Goal: Task Accomplishment & Management: Manage account settings

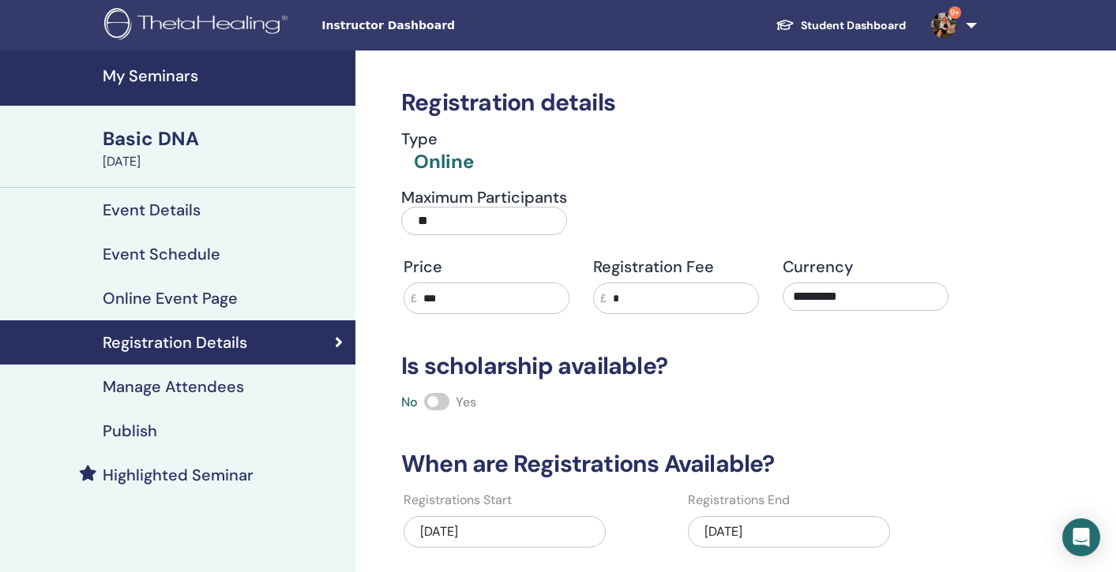
click at [141, 73] on h4 "My Seminars" at bounding box center [224, 75] width 243 height 19
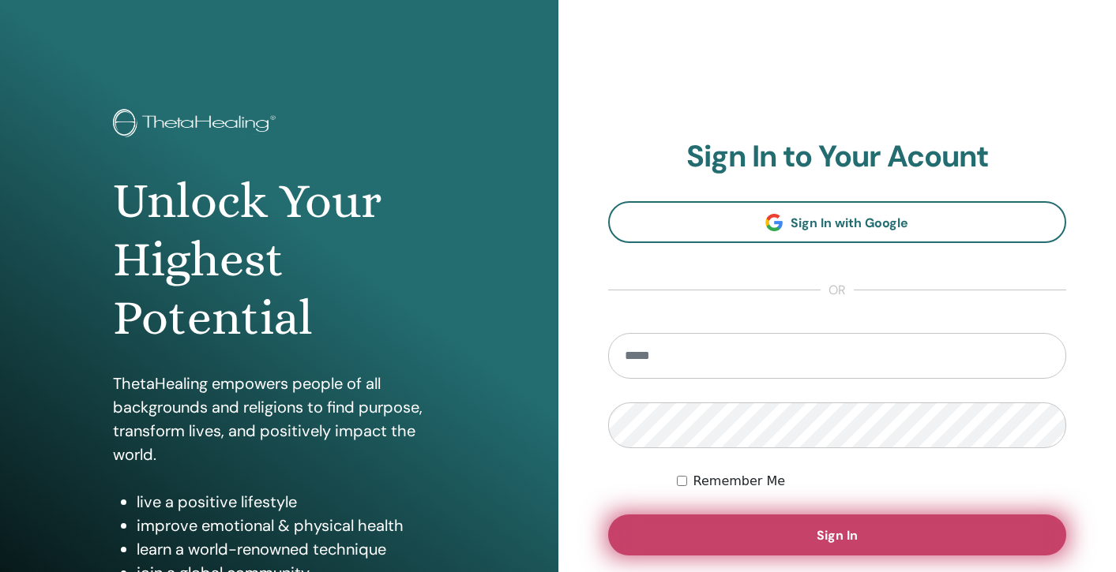
type input "**********"
click at [835, 539] on span "Sign In" at bounding box center [836, 535] width 41 height 17
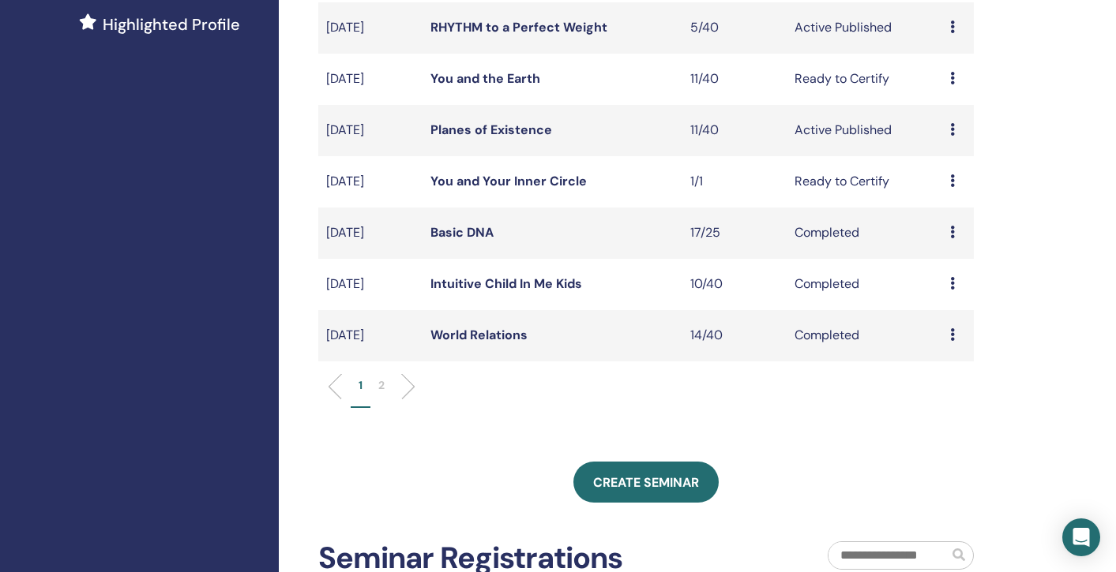
scroll to position [461, 0]
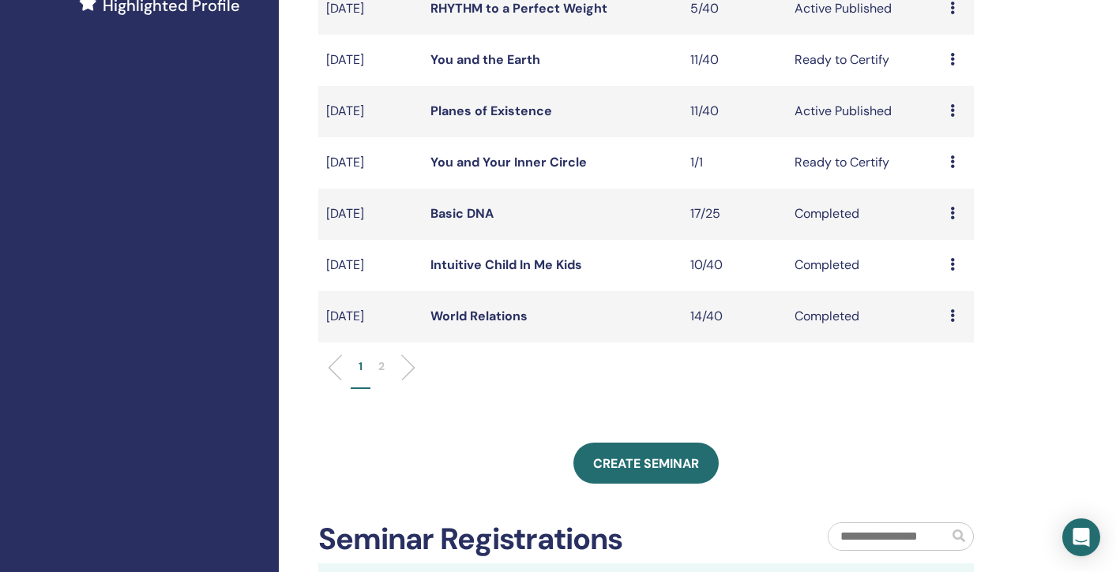
click at [380, 365] on p "2" at bounding box center [381, 366] width 6 height 17
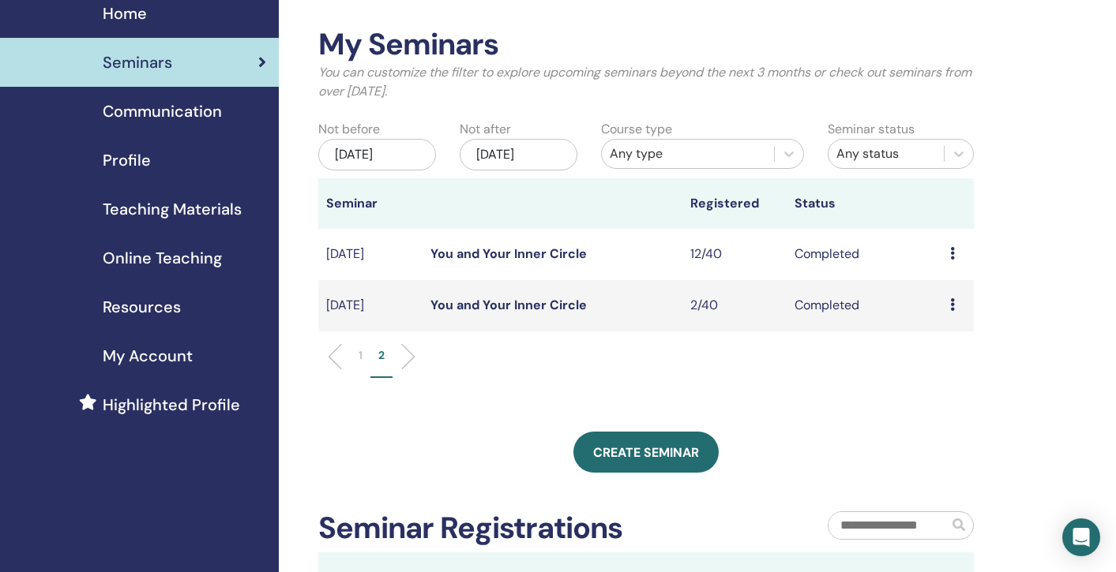
scroll to position [59, 0]
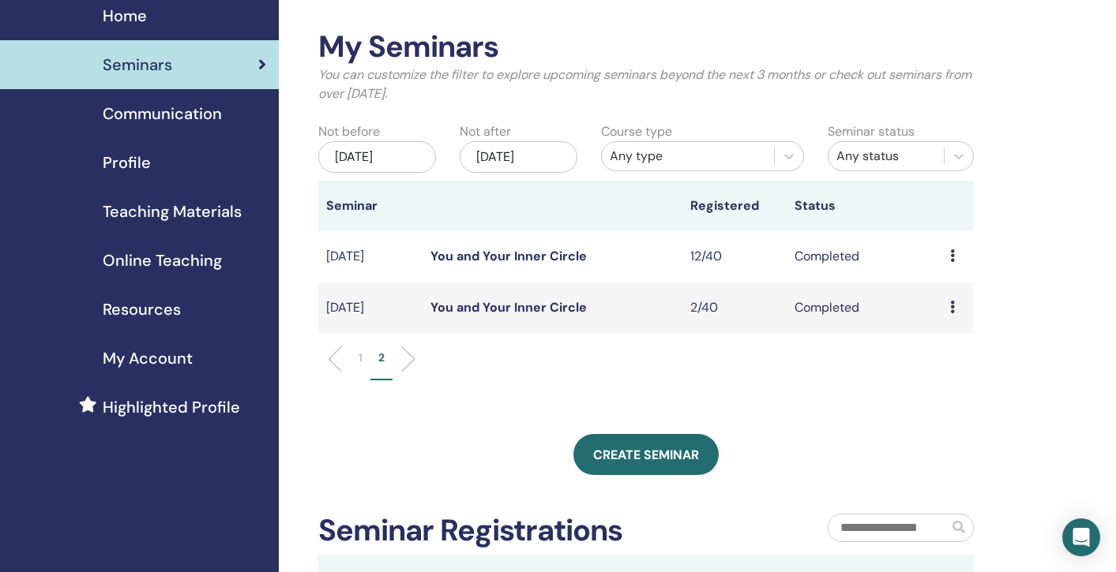
click at [393, 156] on div "[DATE]" at bounding box center [377, 157] width 118 height 32
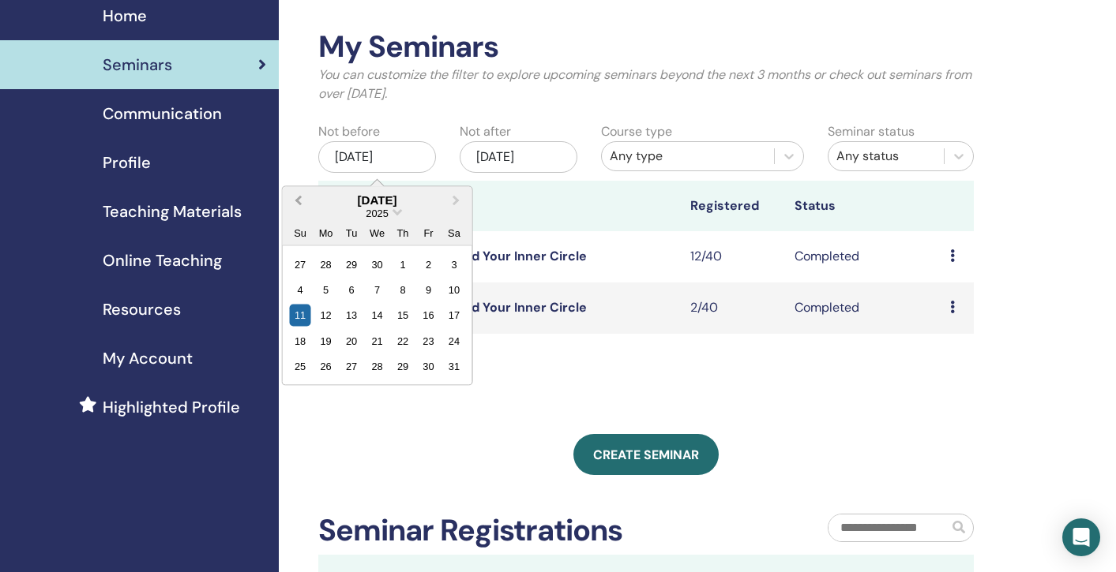
click at [298, 200] on span "Previous Month" at bounding box center [298, 200] width 0 height 17
click at [450, 197] on button "Next Month" at bounding box center [457, 200] width 25 height 25
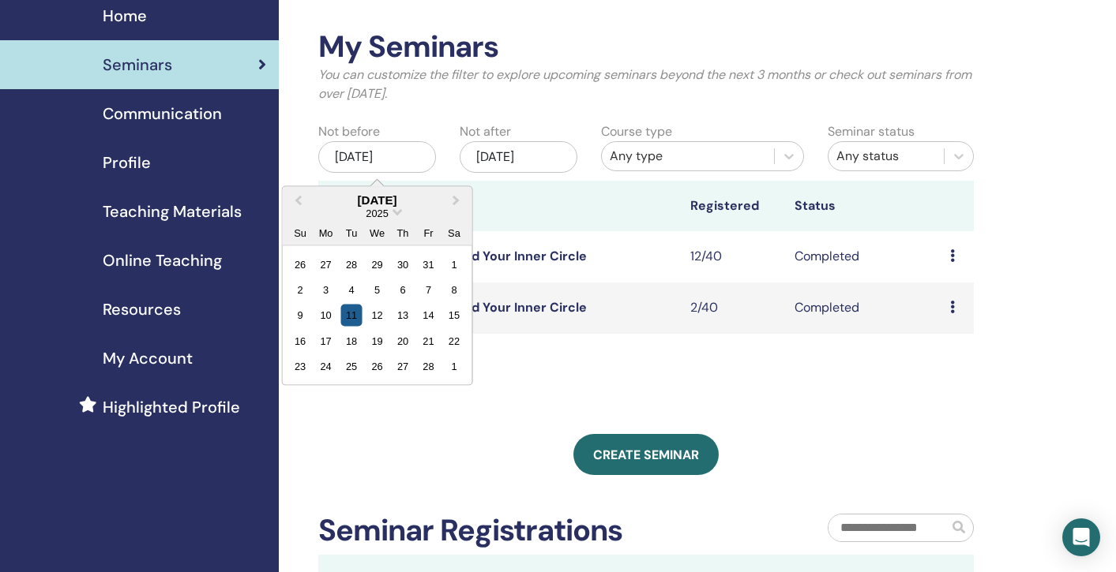
click at [351, 318] on div "11" at bounding box center [351, 315] width 21 height 21
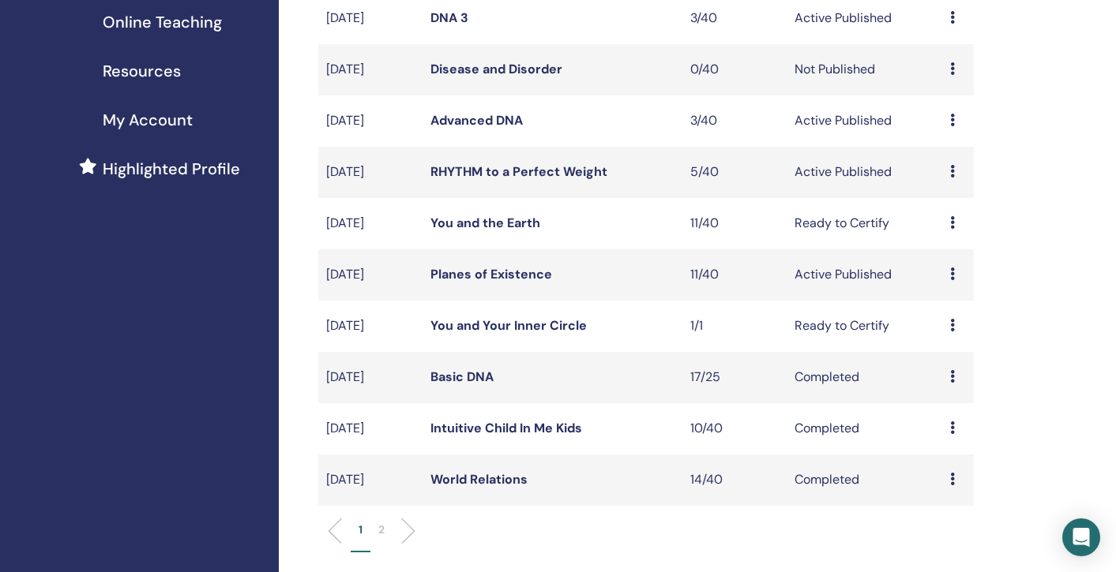
scroll to position [375, 0]
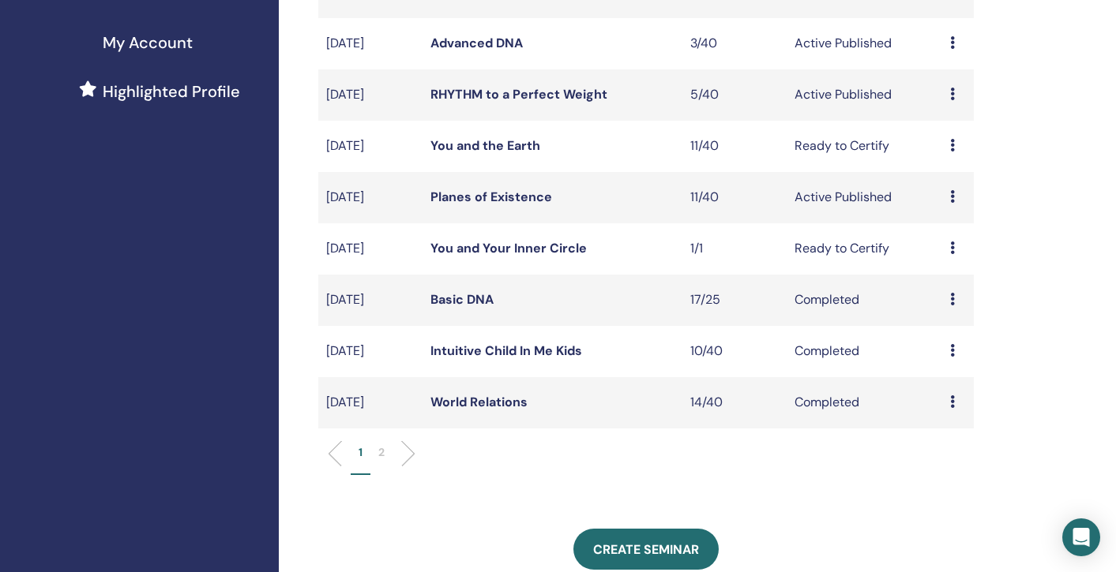
click at [382, 453] on p "2" at bounding box center [381, 452] width 6 height 17
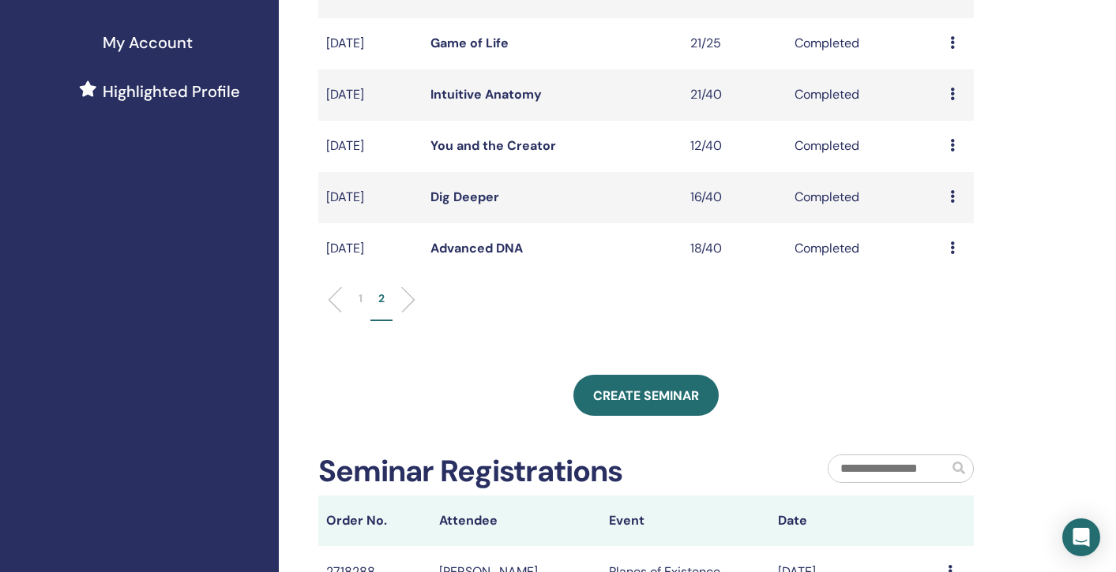
click at [476, 253] on link "Advanced DNA" at bounding box center [476, 248] width 92 height 17
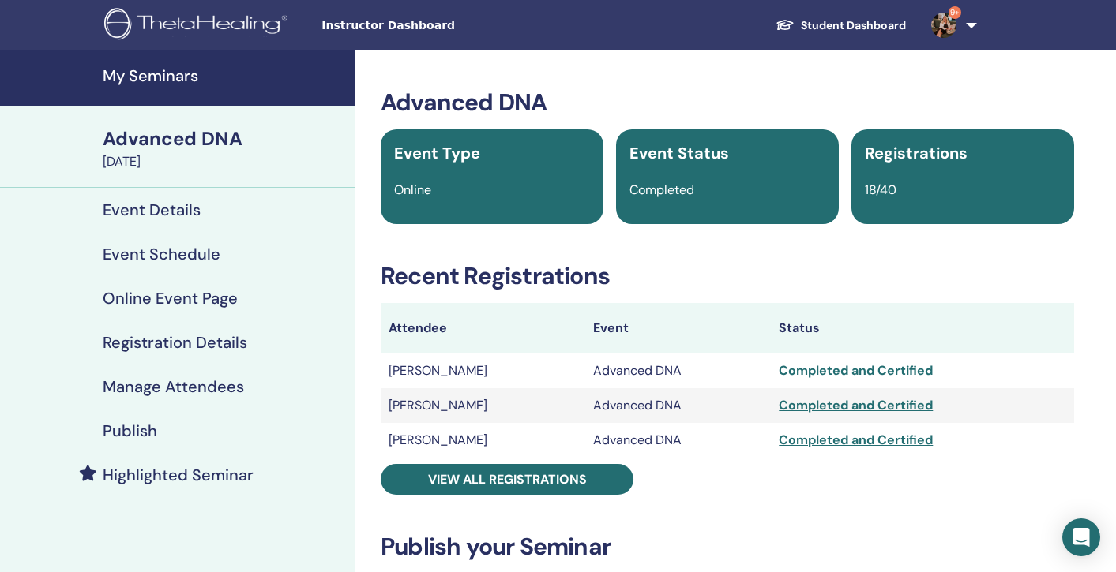
click at [148, 77] on h4 "My Seminars" at bounding box center [224, 75] width 243 height 19
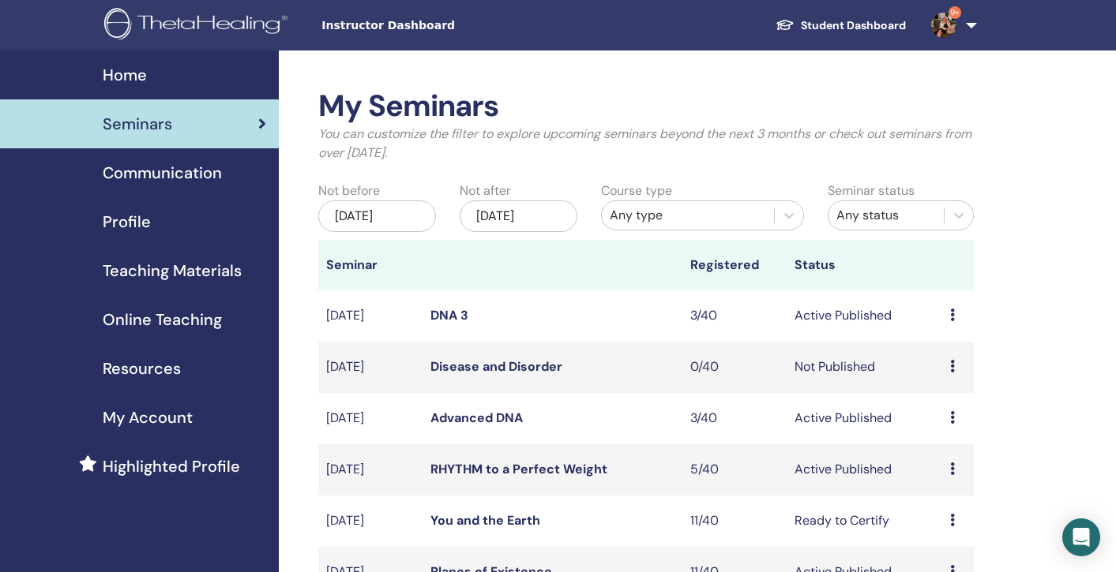
click at [388, 219] on div "[DATE]" at bounding box center [377, 217] width 118 height 32
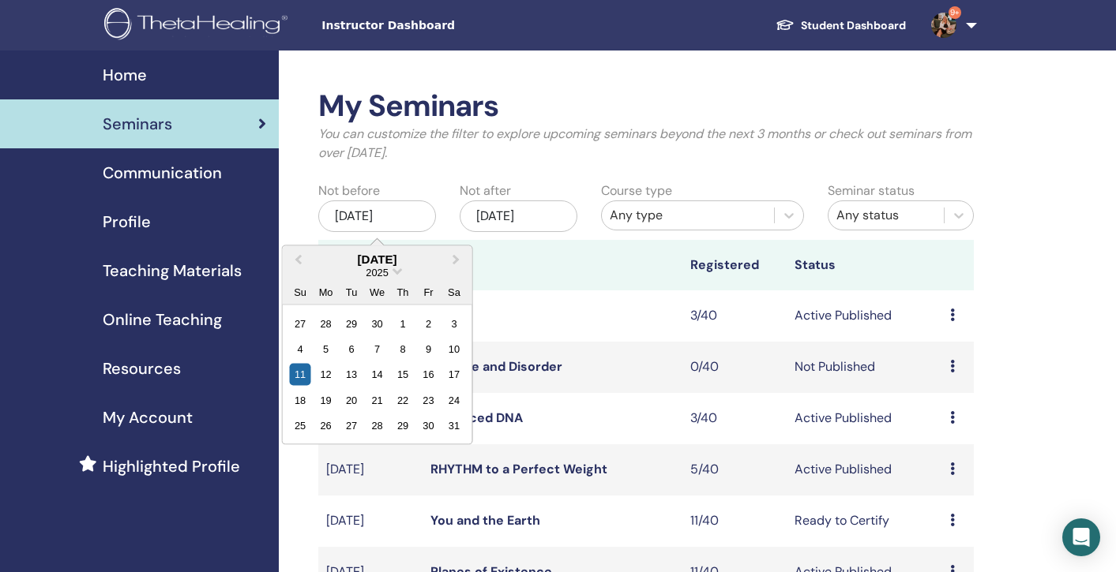
click at [400, 272] on div "2025" at bounding box center [377, 271] width 189 height 13
click at [396, 271] on span "Choose Date" at bounding box center [397, 269] width 10 height 10
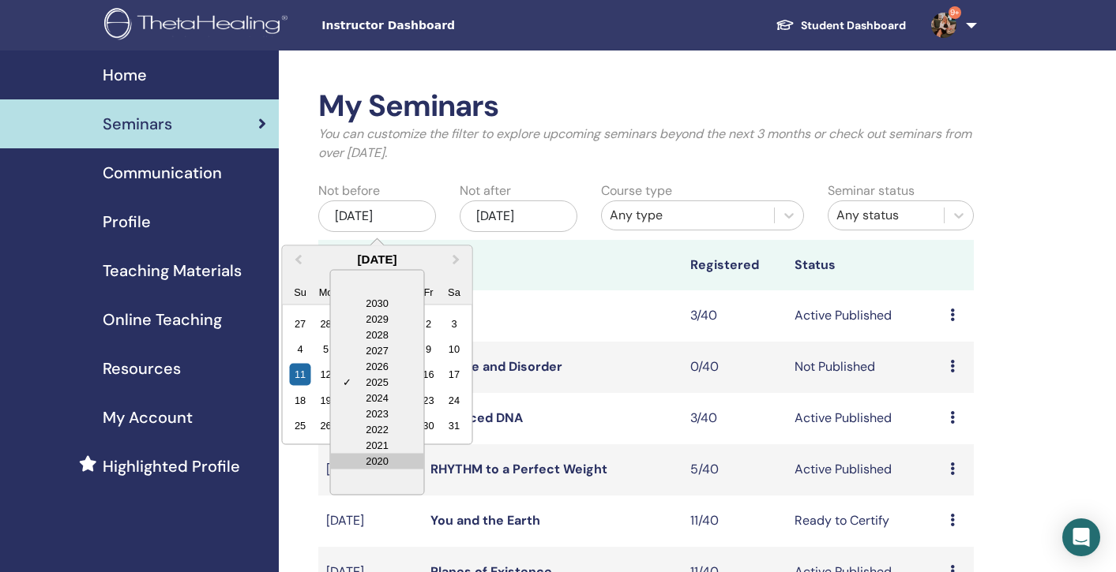
click at [364, 463] on div "2020" at bounding box center [377, 461] width 93 height 16
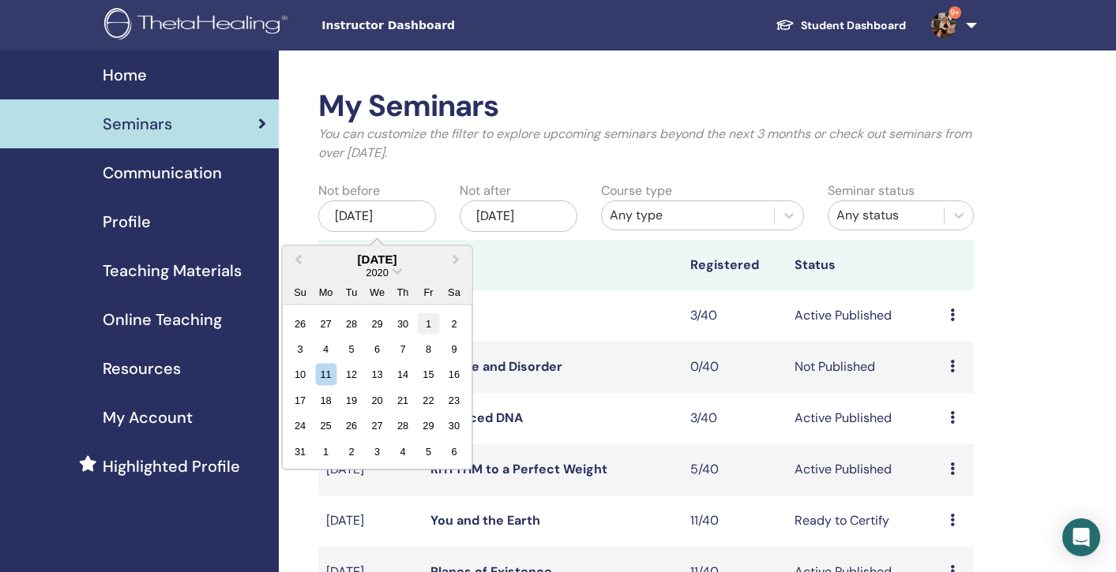
click at [428, 322] on div "1" at bounding box center [428, 323] width 21 height 21
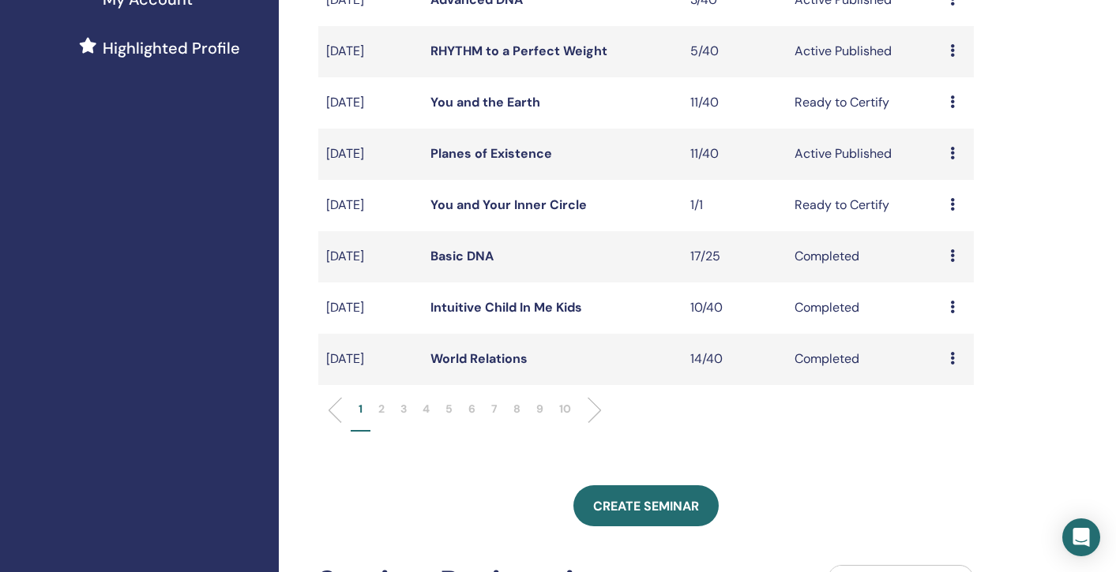
scroll to position [433, 0]
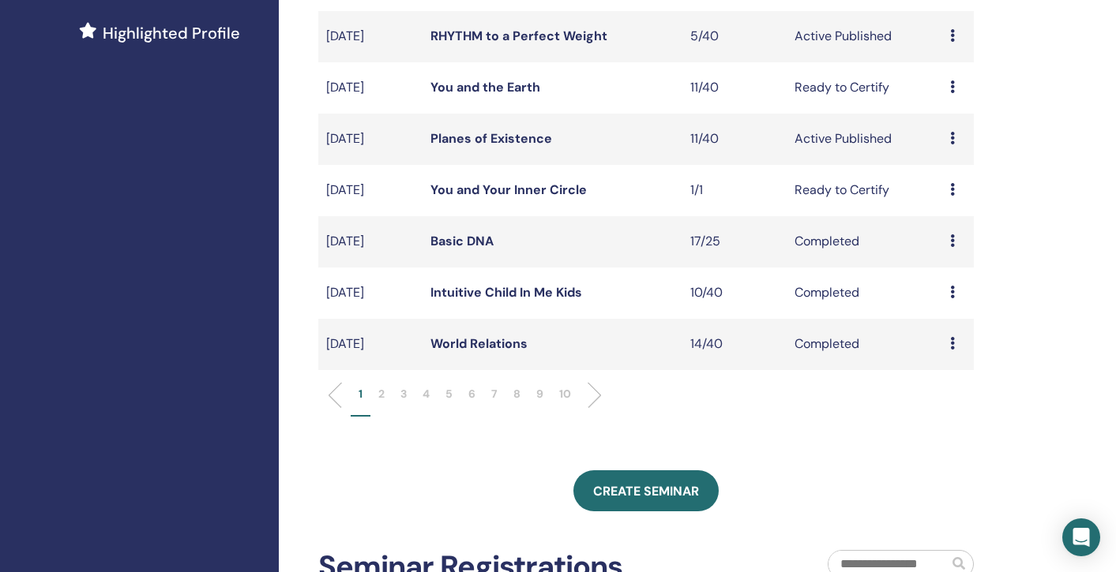
click at [568, 393] on p "10" at bounding box center [565, 394] width 12 height 17
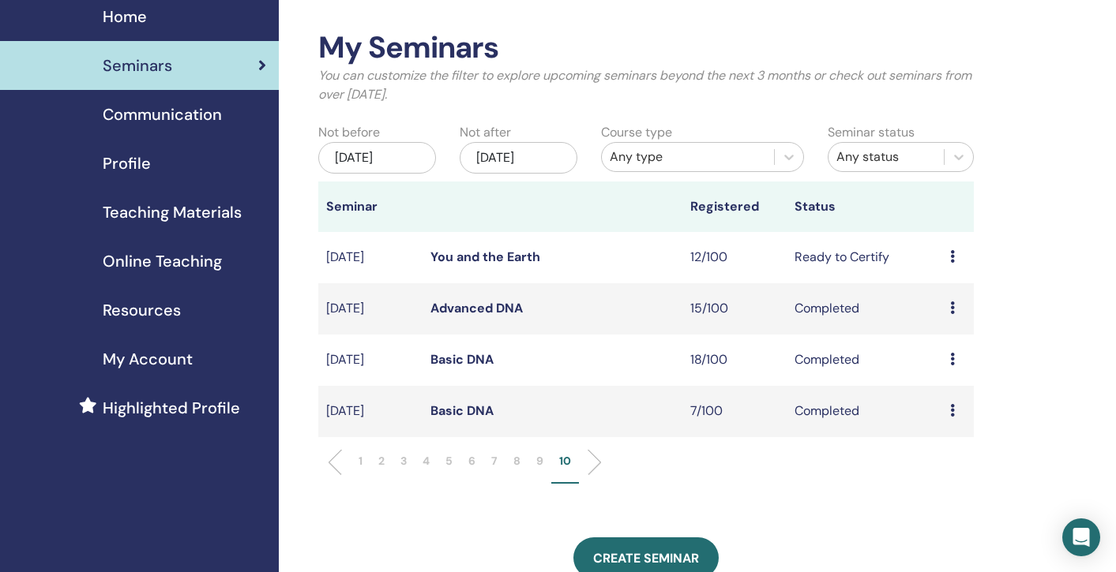
scroll to position [68, 0]
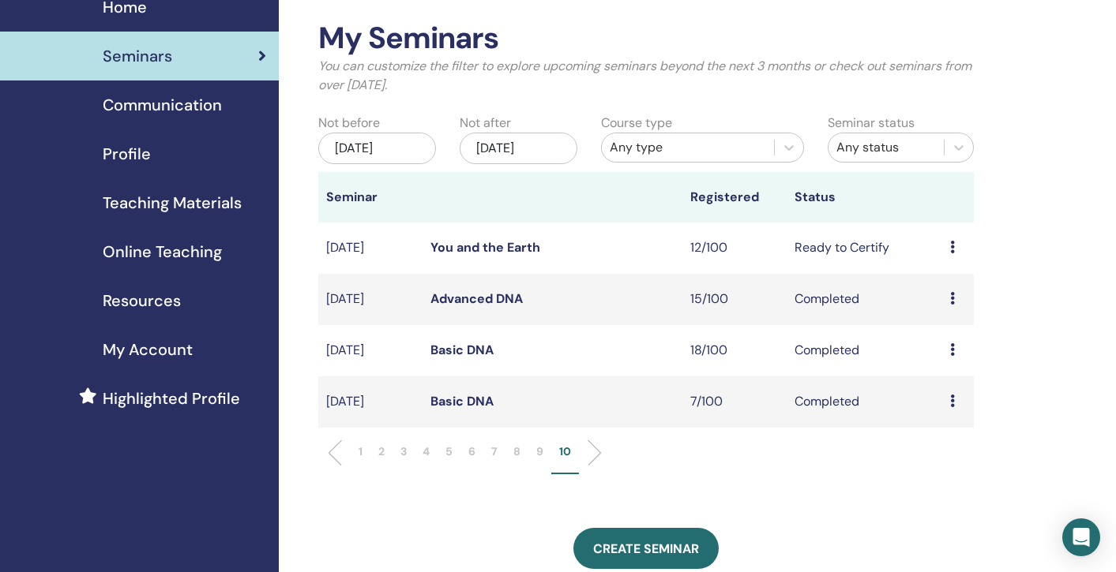
click at [379, 159] on div "[DATE]" at bounding box center [377, 149] width 118 height 32
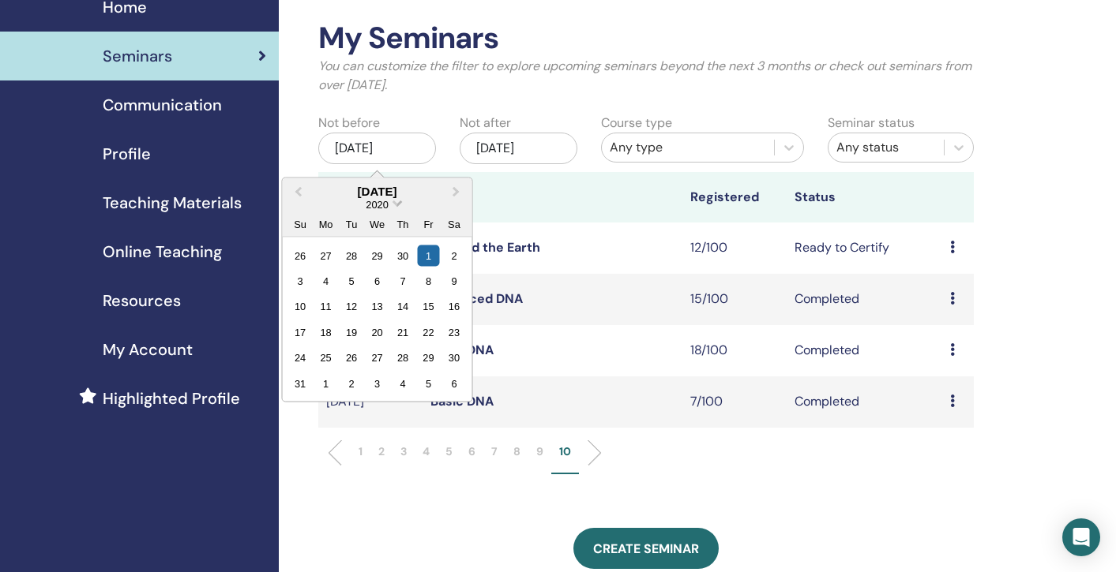
click at [399, 204] on span "Choose Date" at bounding box center [397, 202] width 10 height 10
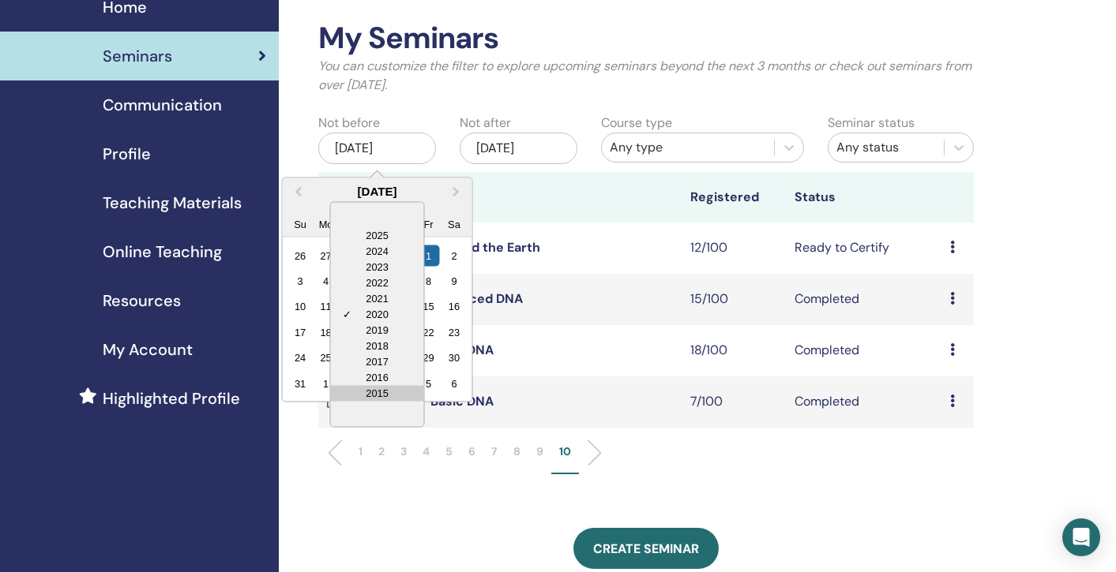
click at [384, 397] on div "2015" at bounding box center [377, 393] width 93 height 16
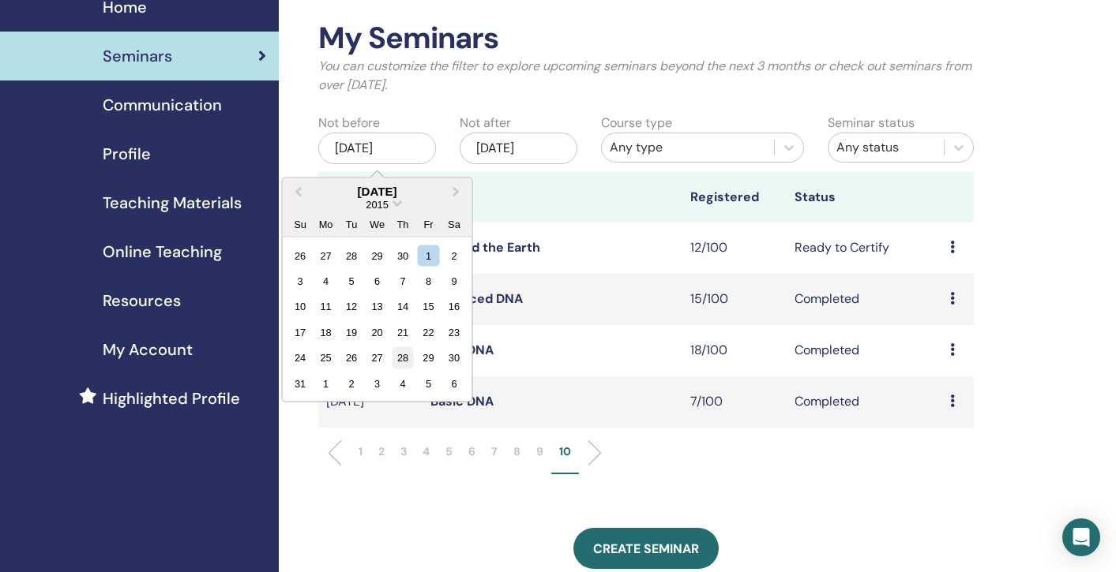
click at [406, 356] on div "28" at bounding box center [402, 357] width 21 height 21
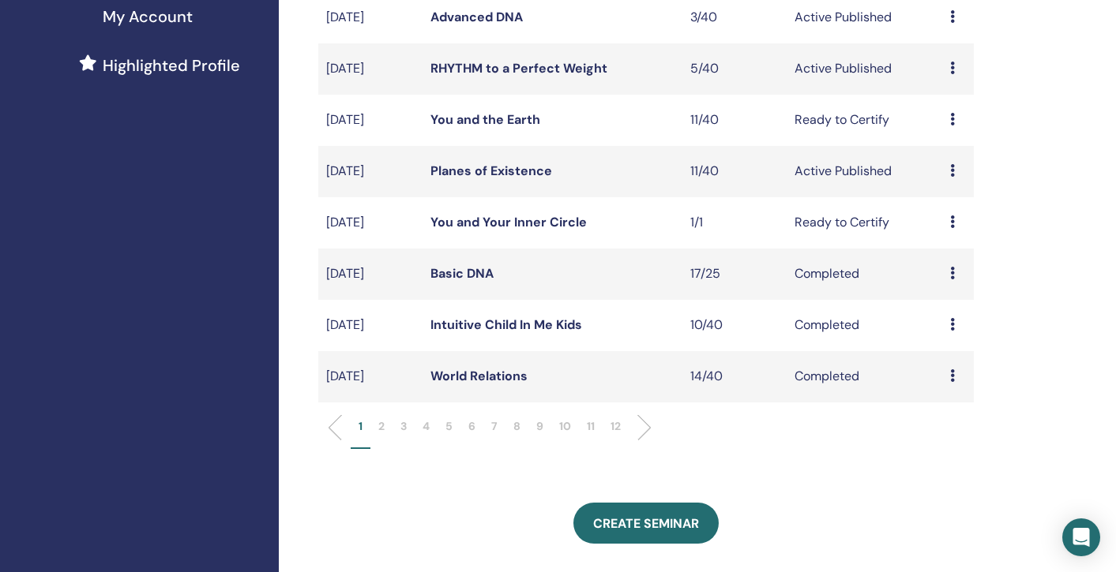
scroll to position [405, 0]
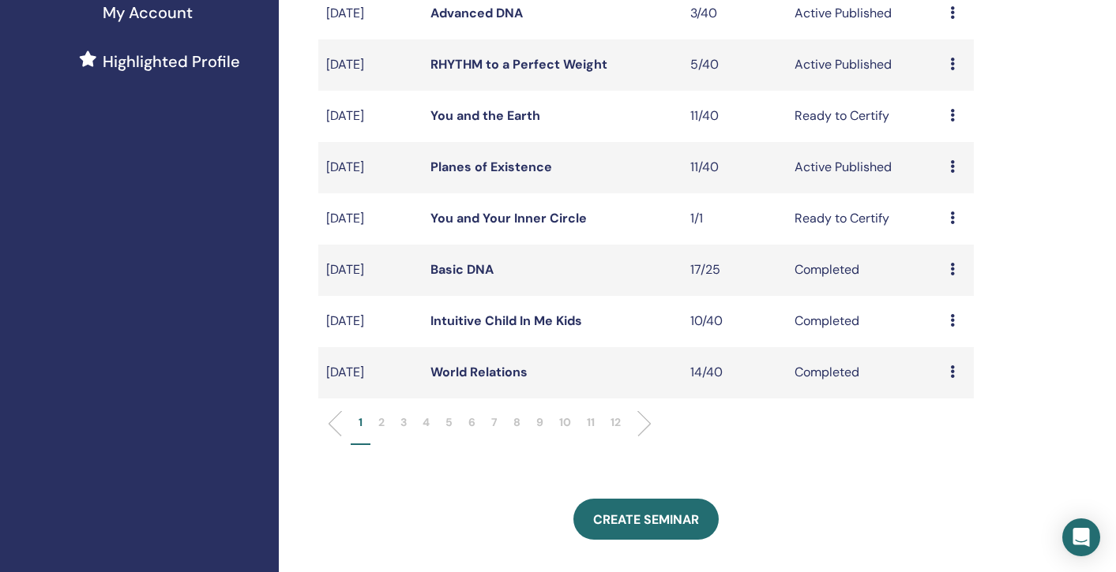
click at [610, 422] on p "12" at bounding box center [615, 422] width 10 height 17
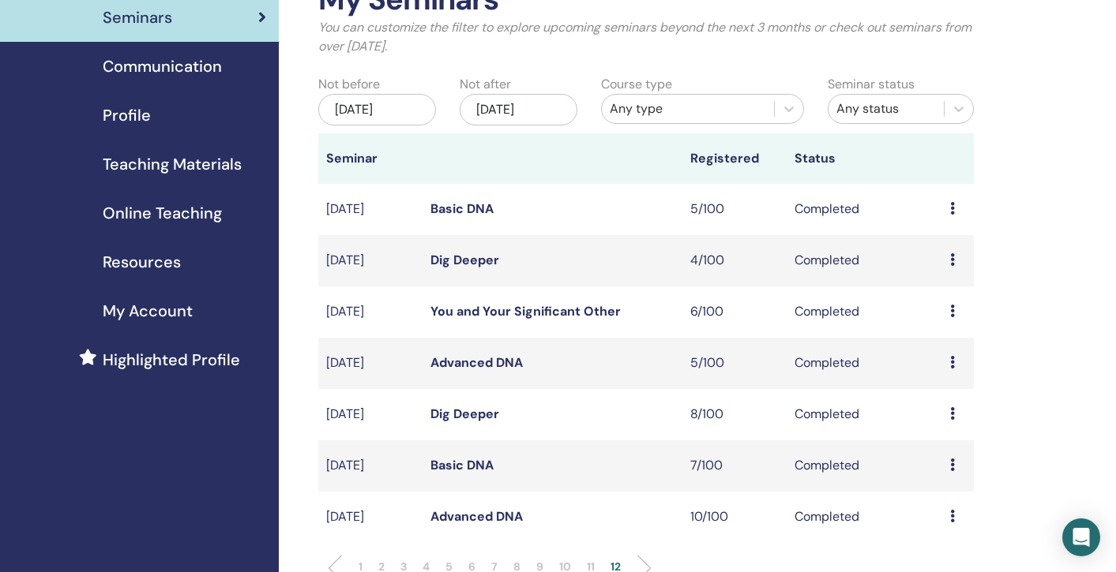
scroll to position [101, 0]
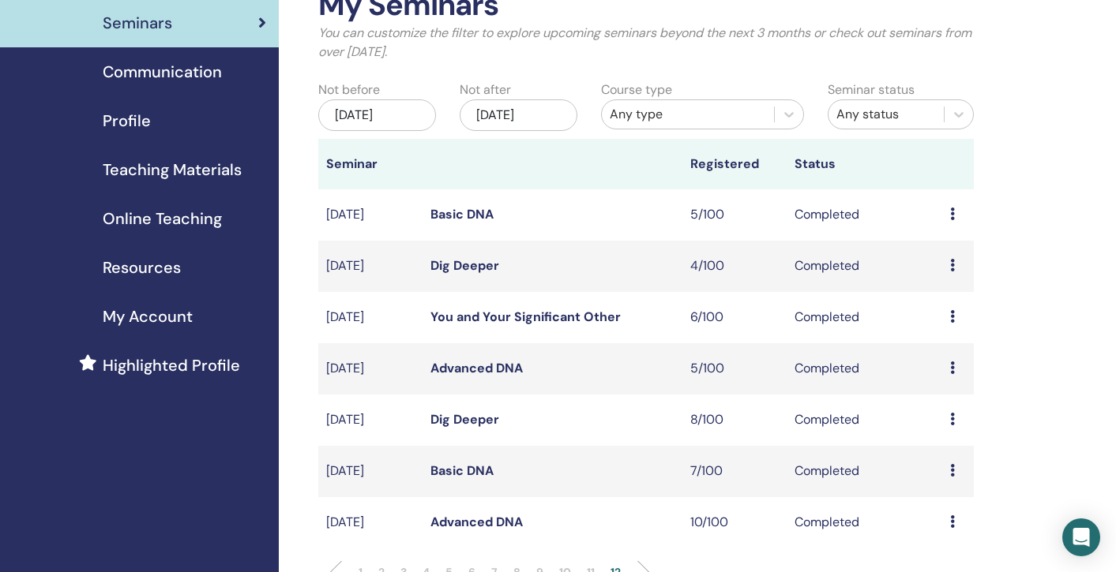
click at [411, 126] on div "[DATE]" at bounding box center [377, 115] width 118 height 32
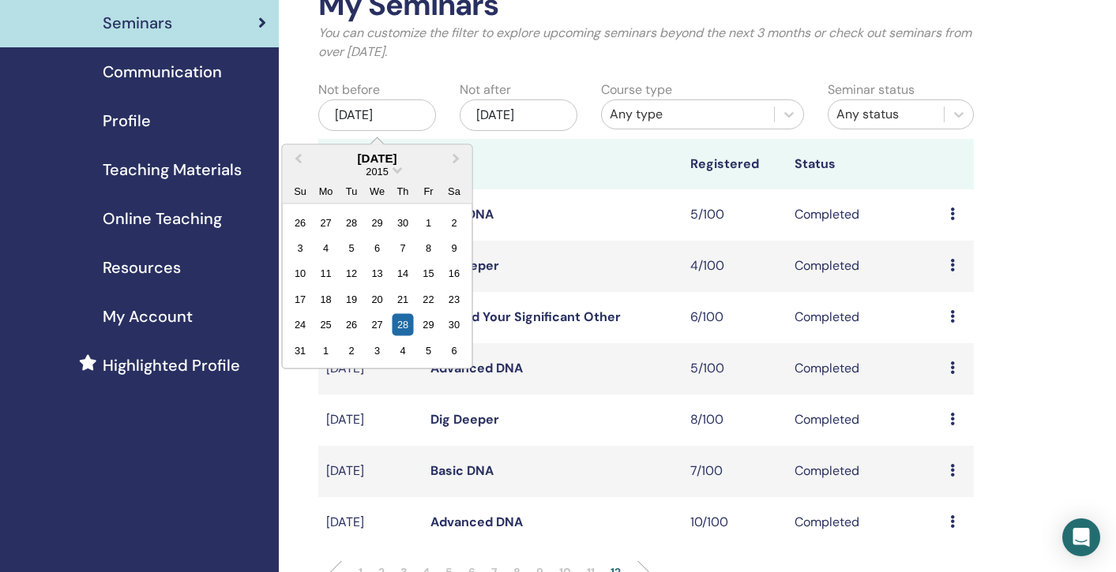
click at [392, 168] on div "2015" at bounding box center [377, 170] width 189 height 13
click at [403, 324] on div "28" at bounding box center [402, 324] width 21 height 21
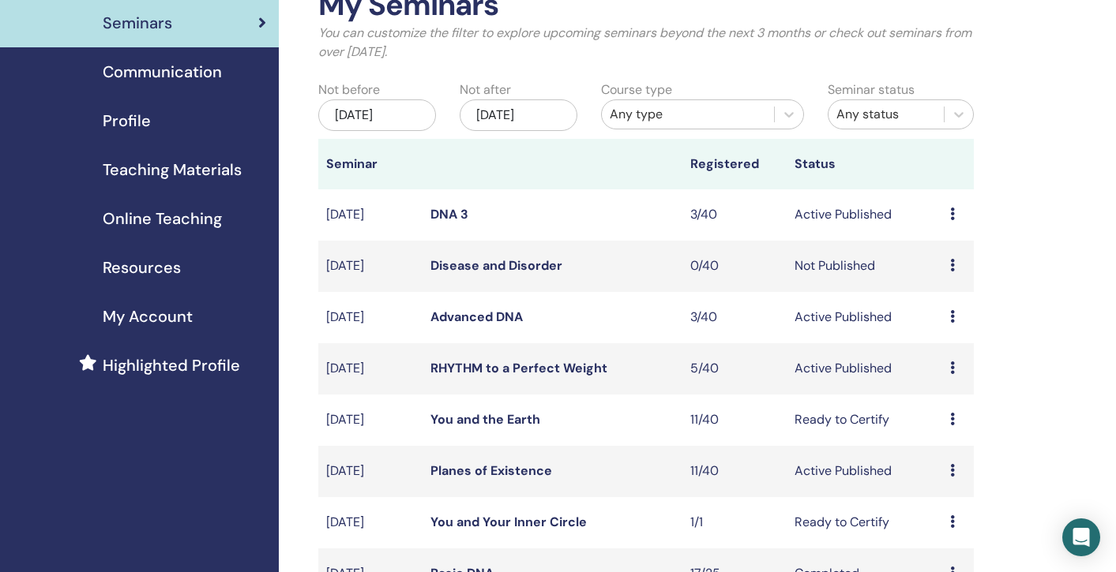
scroll to position [477, 0]
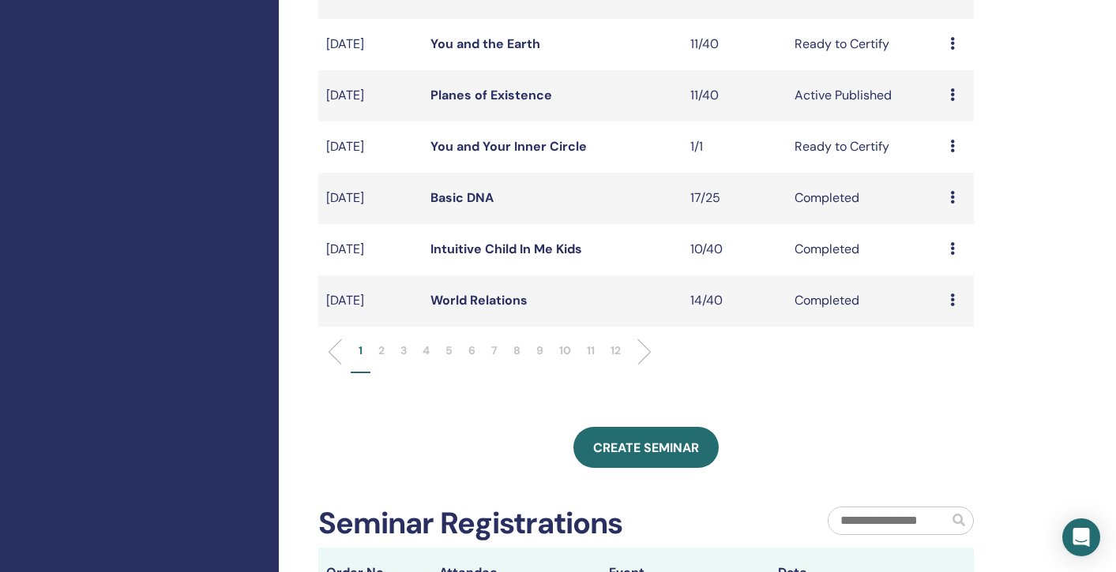
click at [616, 351] on p "12" at bounding box center [615, 351] width 10 height 17
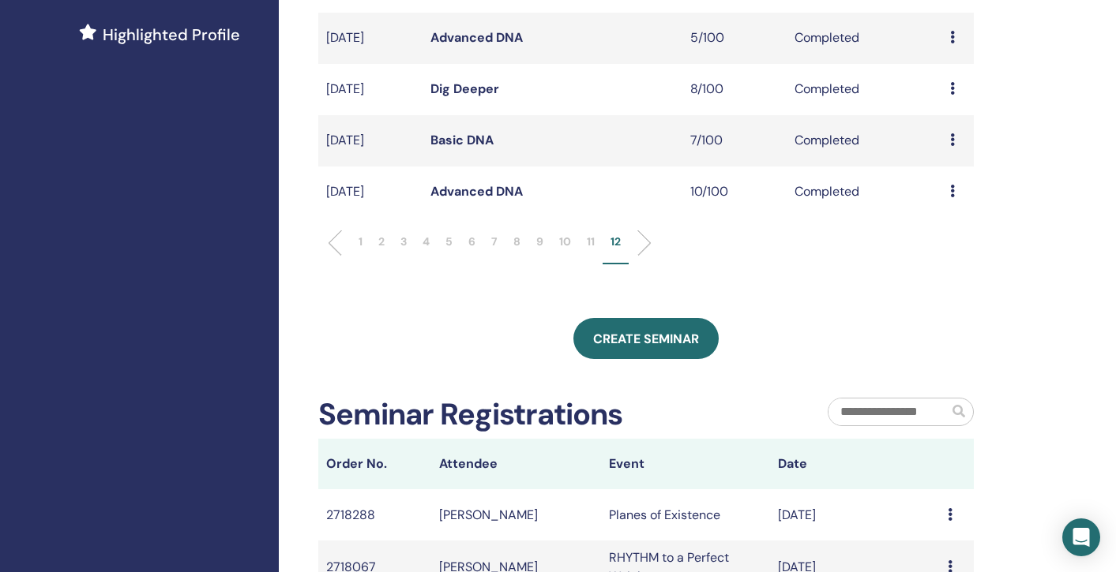
scroll to position [430, 0]
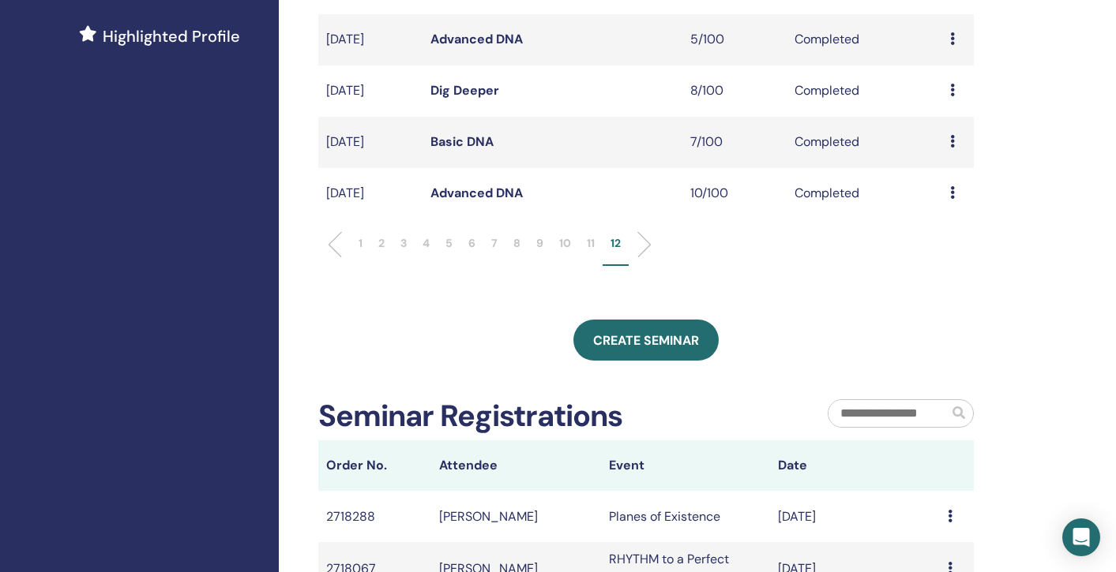
click at [360, 242] on p "1" at bounding box center [360, 243] width 4 height 17
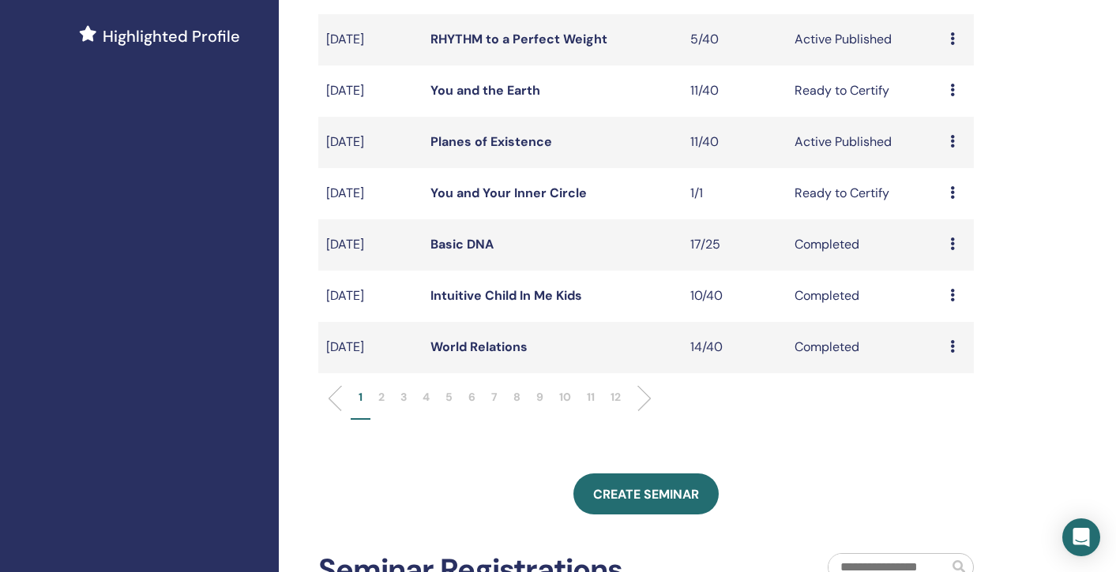
click at [378, 397] on p "2" at bounding box center [381, 397] width 6 height 17
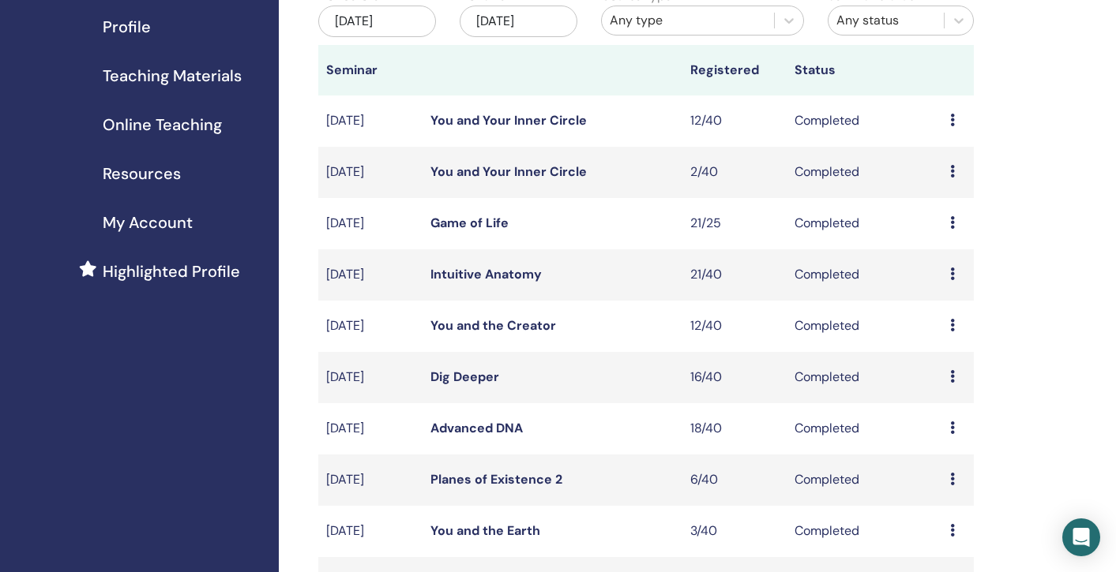
scroll to position [201, 0]
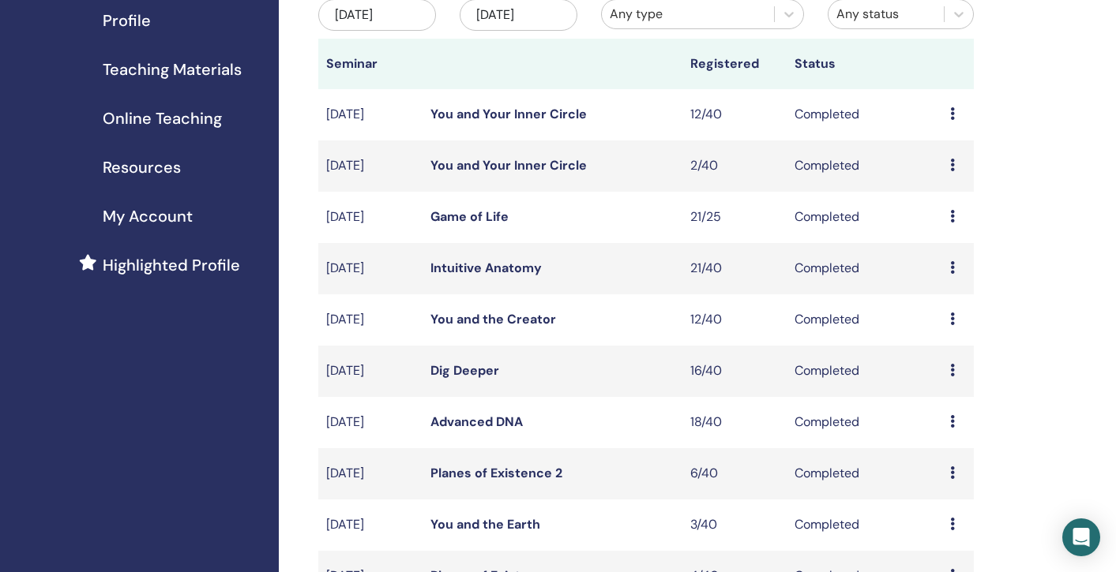
click at [954, 169] on icon at bounding box center [952, 165] width 5 height 13
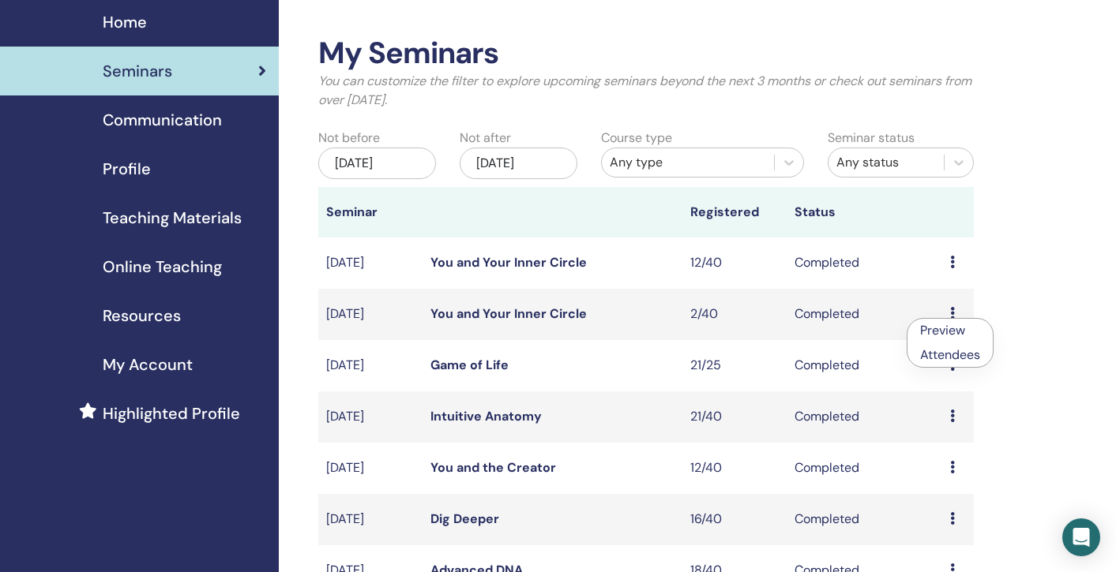
scroll to position [0, 0]
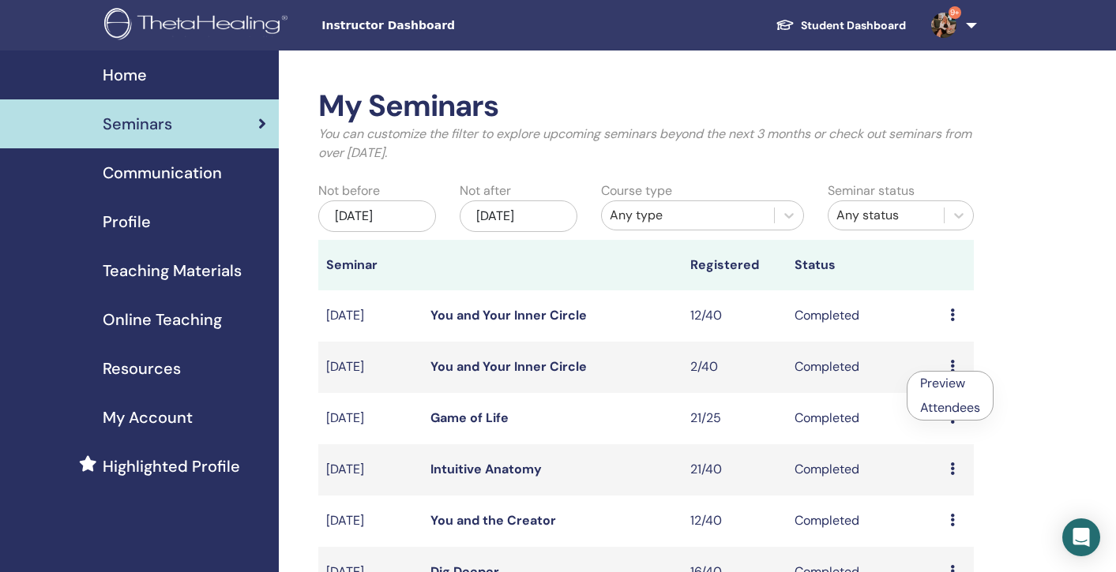
click at [149, 124] on span "Seminars" at bounding box center [137, 124] width 69 height 24
